Goal: Task Accomplishment & Management: Use online tool/utility

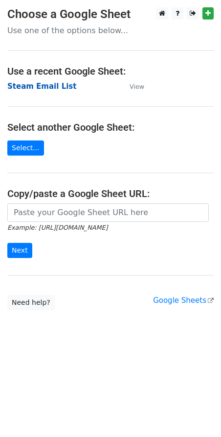
click at [23, 83] on strong "Steam Email List" at bounding box center [41, 86] width 69 height 9
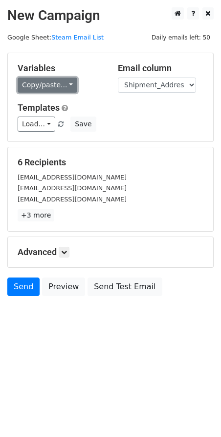
click at [65, 87] on link "Copy/paste..." at bounding box center [48, 85] width 60 height 15
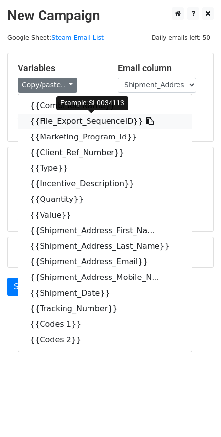
click at [145, 122] on icon at bounding box center [149, 121] width 8 height 8
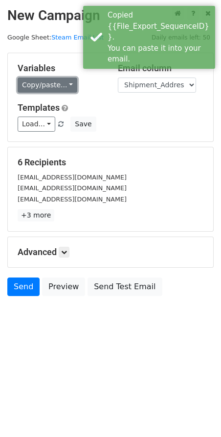
click at [65, 85] on link "Copy/paste..." at bounding box center [48, 85] width 60 height 15
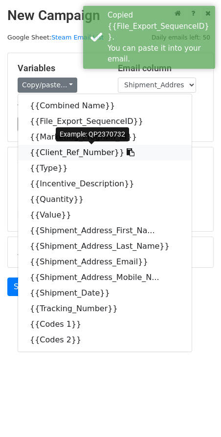
click at [126, 153] on icon at bounding box center [130, 152] width 8 height 8
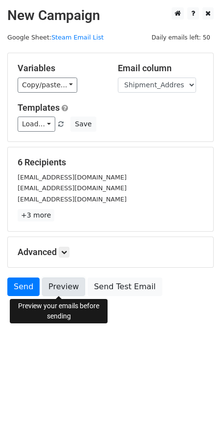
click at [63, 287] on link "Preview" at bounding box center [63, 287] width 43 height 19
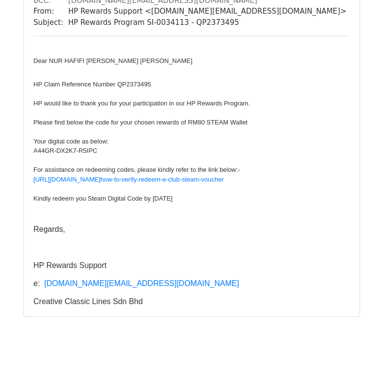
scroll to position [2031, 0]
